Goal: Find specific page/section: Find specific page/section

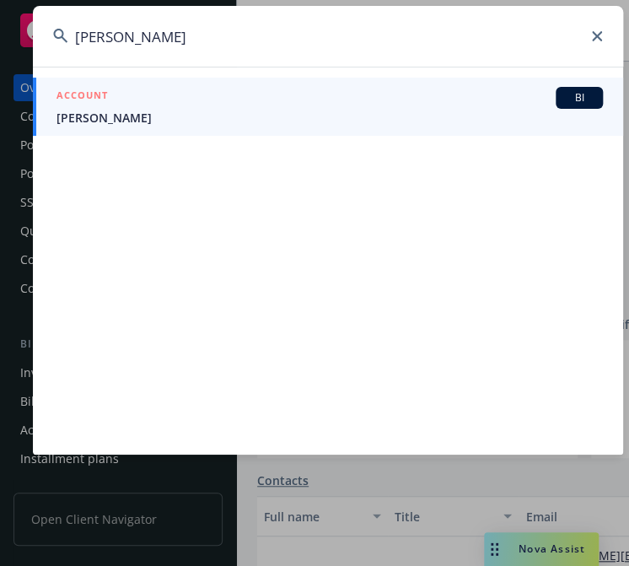
drag, startPoint x: 175, startPoint y: 43, endPoint x: -208, endPoint y: 35, distance: 383.7
click at [0, 35] on html "Accounts Overview Coverage Policies Policy changes SSC Cases Quoting plans Cont…" at bounding box center [314, 283] width 629 height 566
paste input "osc643270"
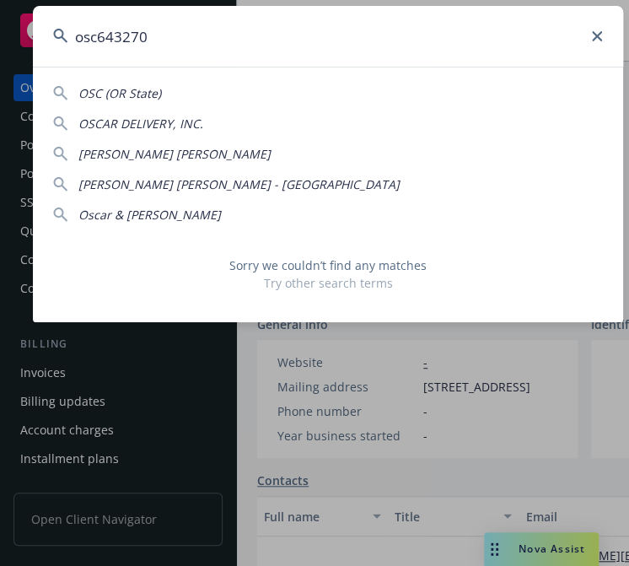
drag, startPoint x: 162, startPoint y: 38, endPoint x: -83, endPoint y: 56, distance: 245.1
click at [0, 56] on html "Accounts Overview Coverage Policies Policy changes SSC Cases Quoting plans Cont…" at bounding box center [314, 283] width 629 height 566
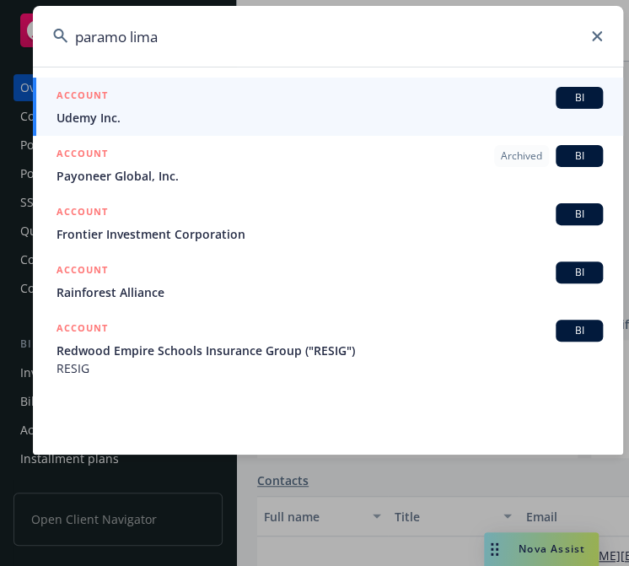
drag, startPoint x: 203, startPoint y: 44, endPoint x: -34, endPoint y: 40, distance: 237.0
click at [0, 40] on html "Accounts Overview Coverage Policies Policy changes SSC Cases Quoting plans Cont…" at bounding box center [314, 283] width 629 height 566
type input "paramo lima"
